Goal: Find specific page/section: Find specific page/section

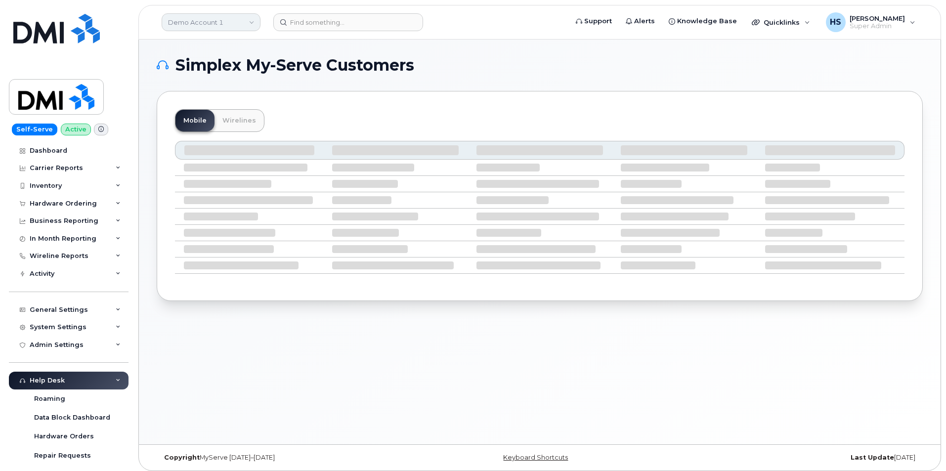
click at [215, 20] on link "Demo Account 1" at bounding box center [211, 22] width 99 height 18
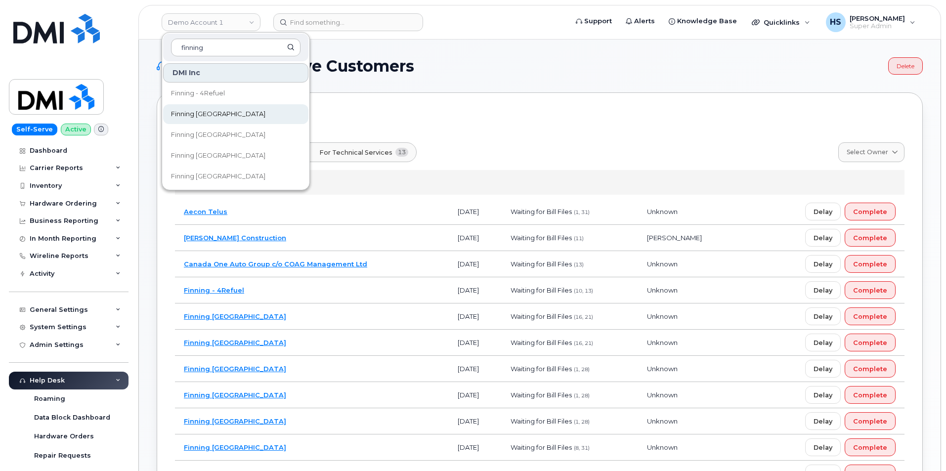
type input "finning"
click at [221, 113] on span "Finning [GEOGRAPHIC_DATA]" at bounding box center [218, 114] width 94 height 10
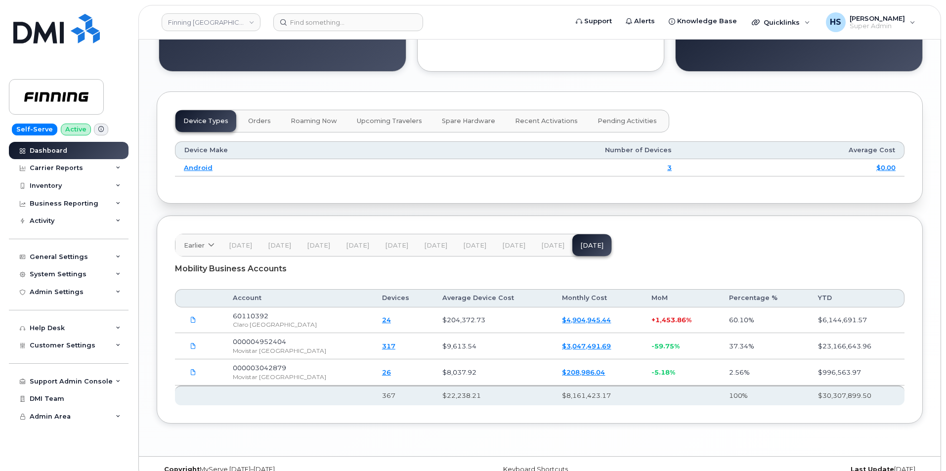
scroll to position [933, 0]
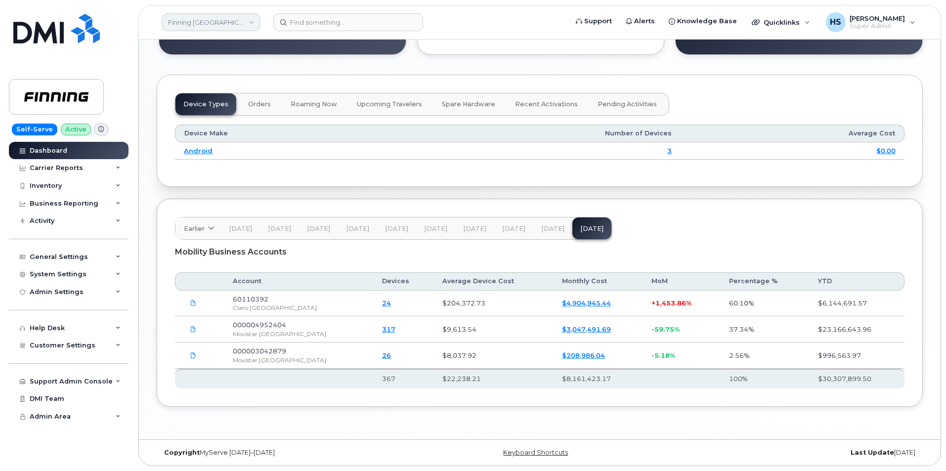
click at [216, 21] on link "Finning [GEOGRAPHIC_DATA]" at bounding box center [211, 22] width 99 height 18
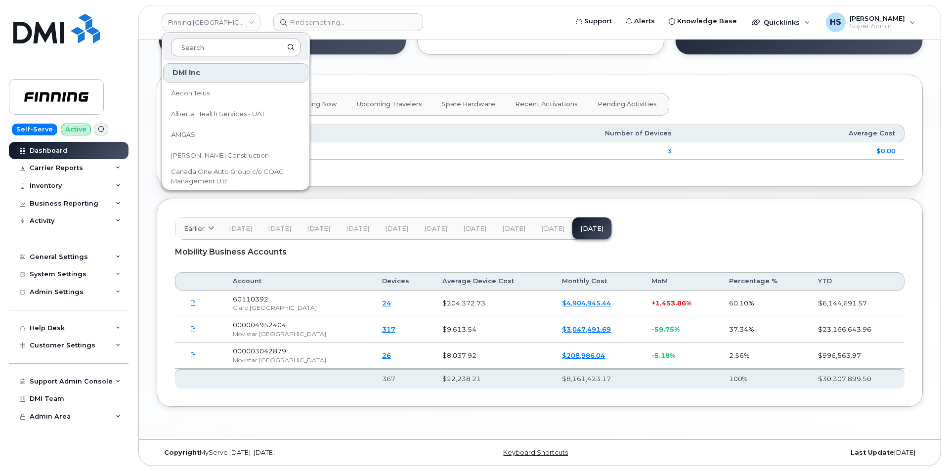
click at [219, 46] on input at bounding box center [235, 48] width 129 height 18
type input "finning"
